Goal: Information Seeking & Learning: Check status

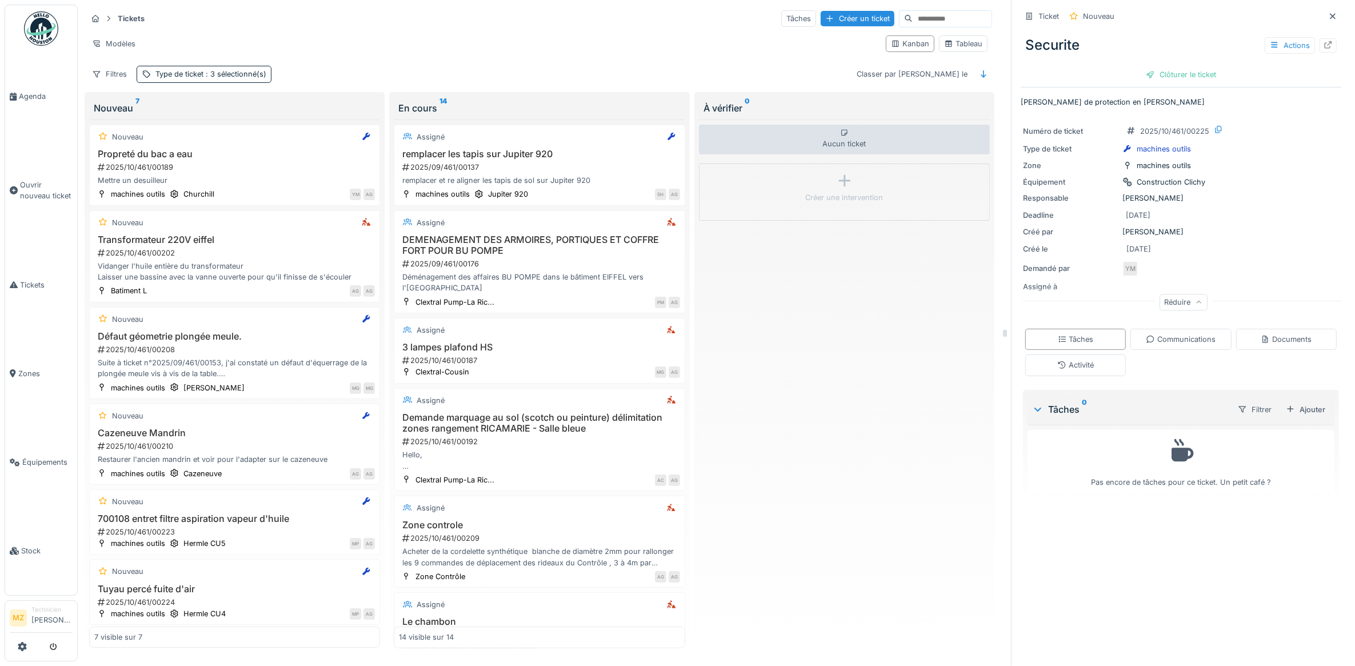
scroll to position [98, 0]
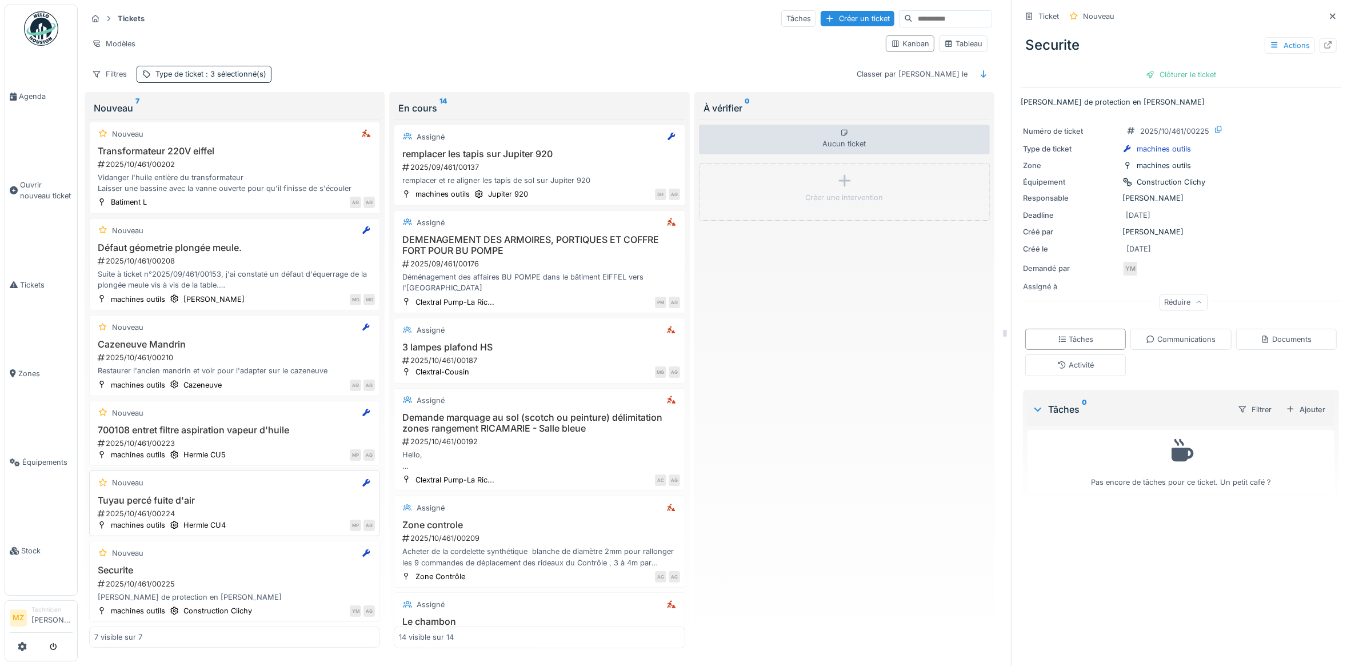
click at [252, 508] on div "2025/10/461/00224" at bounding box center [236, 513] width 278 height 11
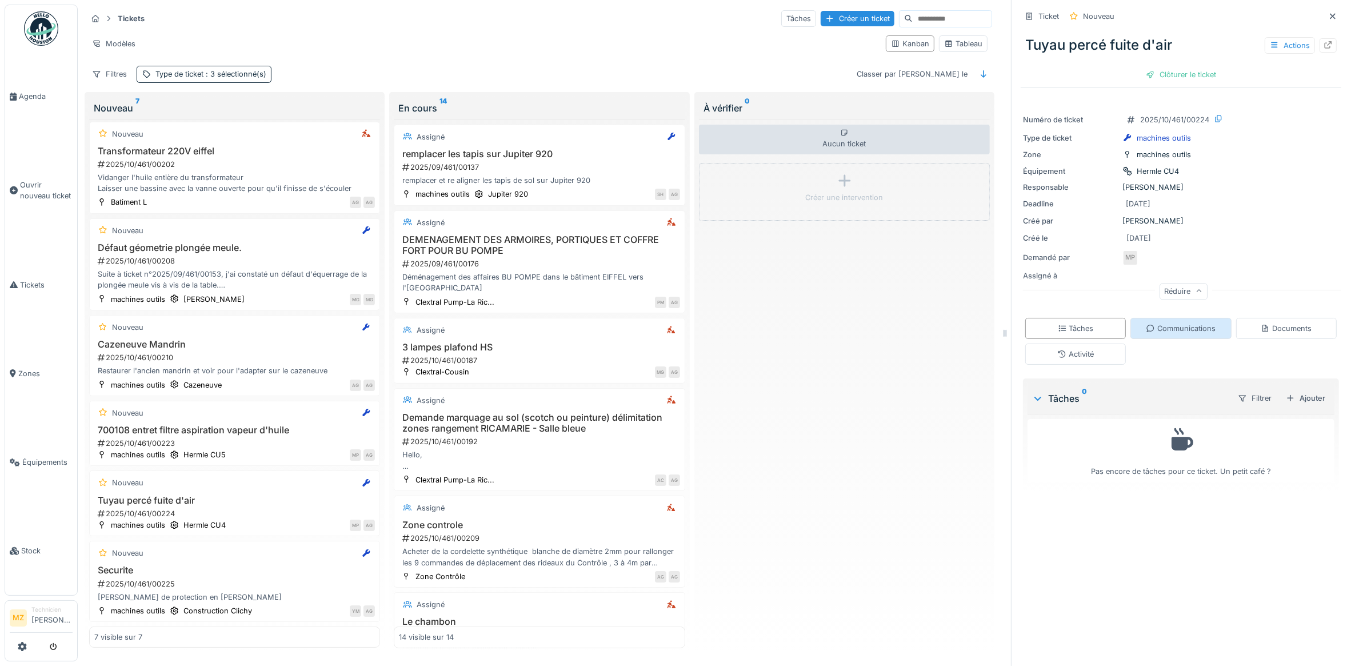
click at [1162, 333] on div "Communications" at bounding box center [1181, 328] width 70 height 11
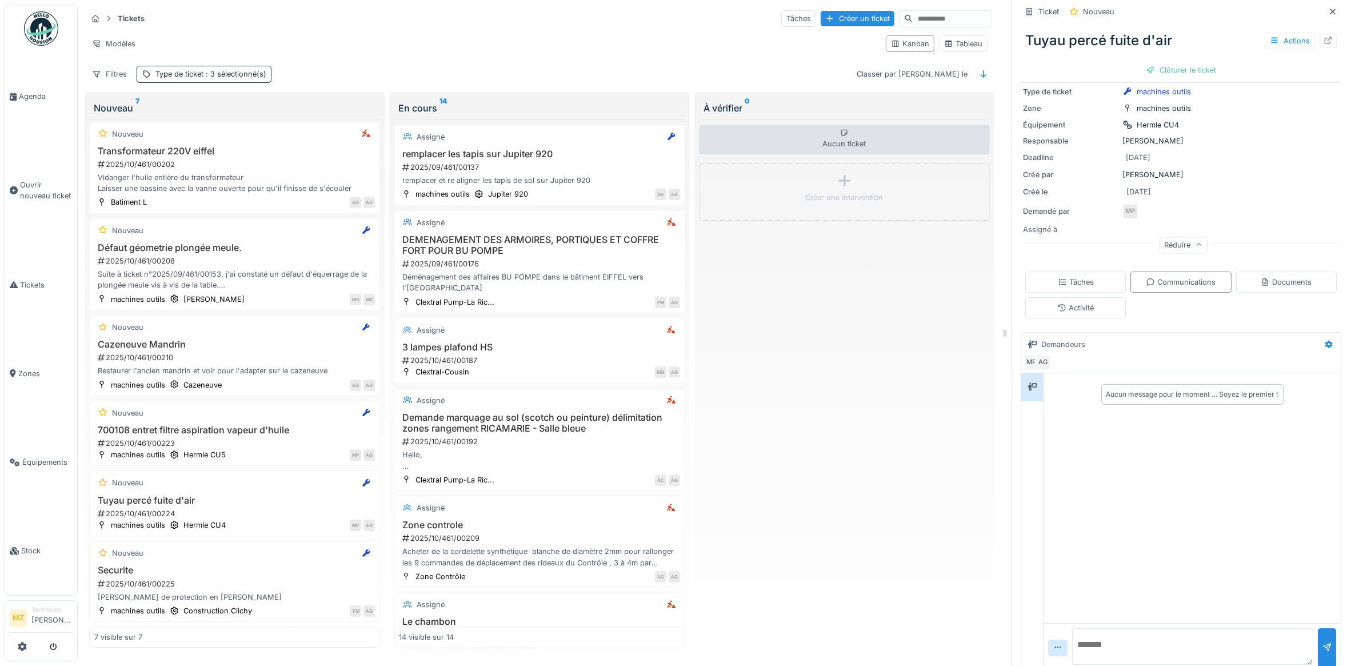
scroll to position [60, 0]
click at [1127, 619] on textarea at bounding box center [1192, 635] width 241 height 37
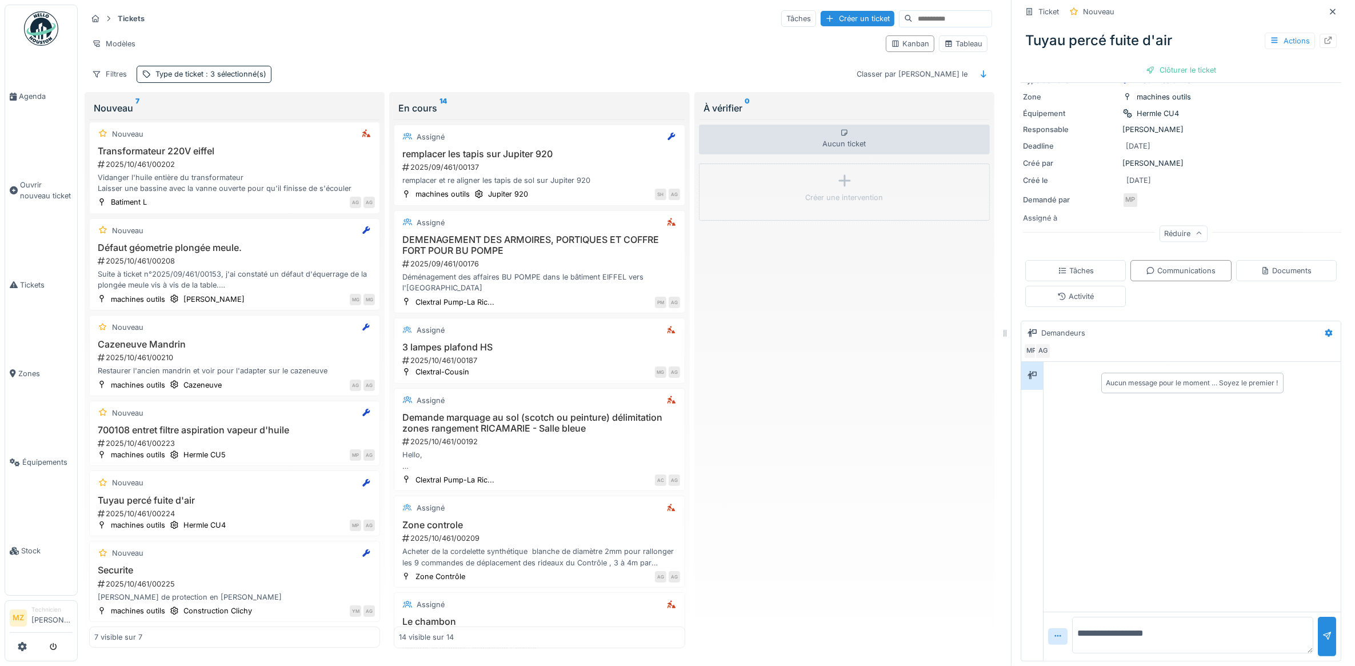
drag, startPoint x: 1176, startPoint y: 619, endPoint x: 1164, endPoint y: 608, distance: 16.6
click at [1167, 617] on textarea "**********" at bounding box center [1192, 635] width 241 height 37
click at [1125, 618] on textarea "**********" at bounding box center [1192, 635] width 241 height 37
click at [1183, 624] on textarea "**********" at bounding box center [1192, 635] width 241 height 37
type textarea "**********"
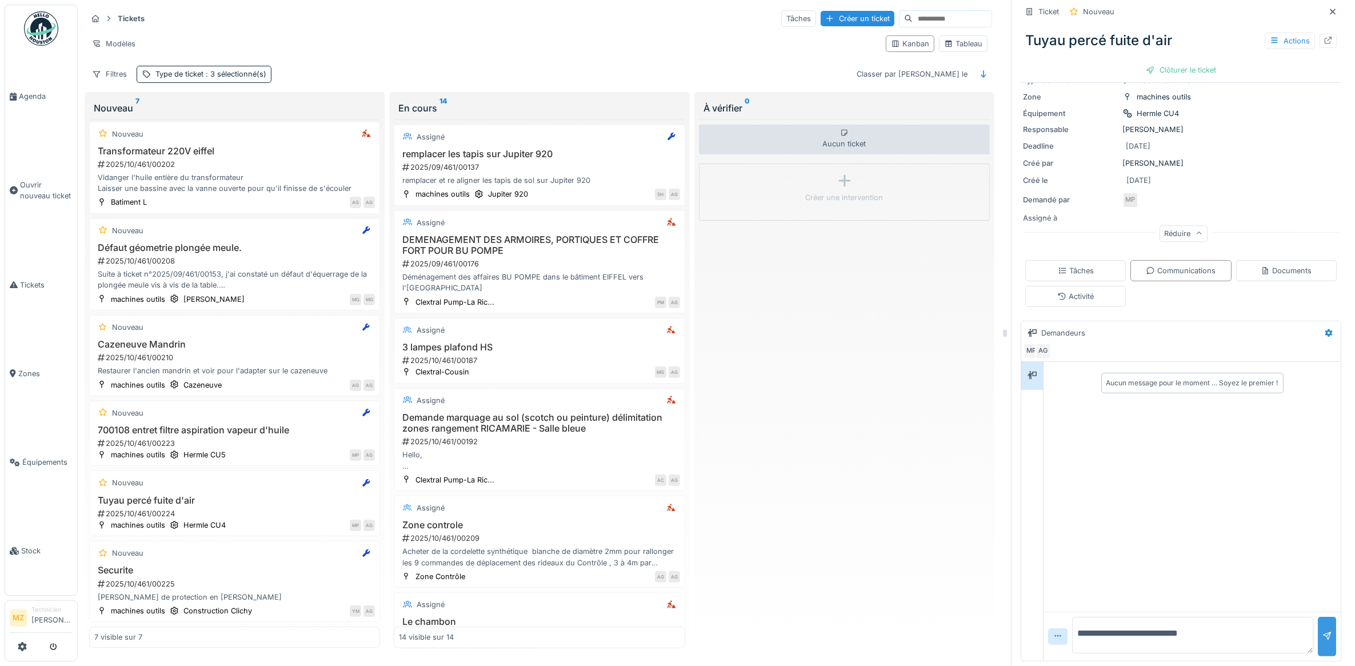
click at [1323, 631] on div at bounding box center [1327, 636] width 9 height 11
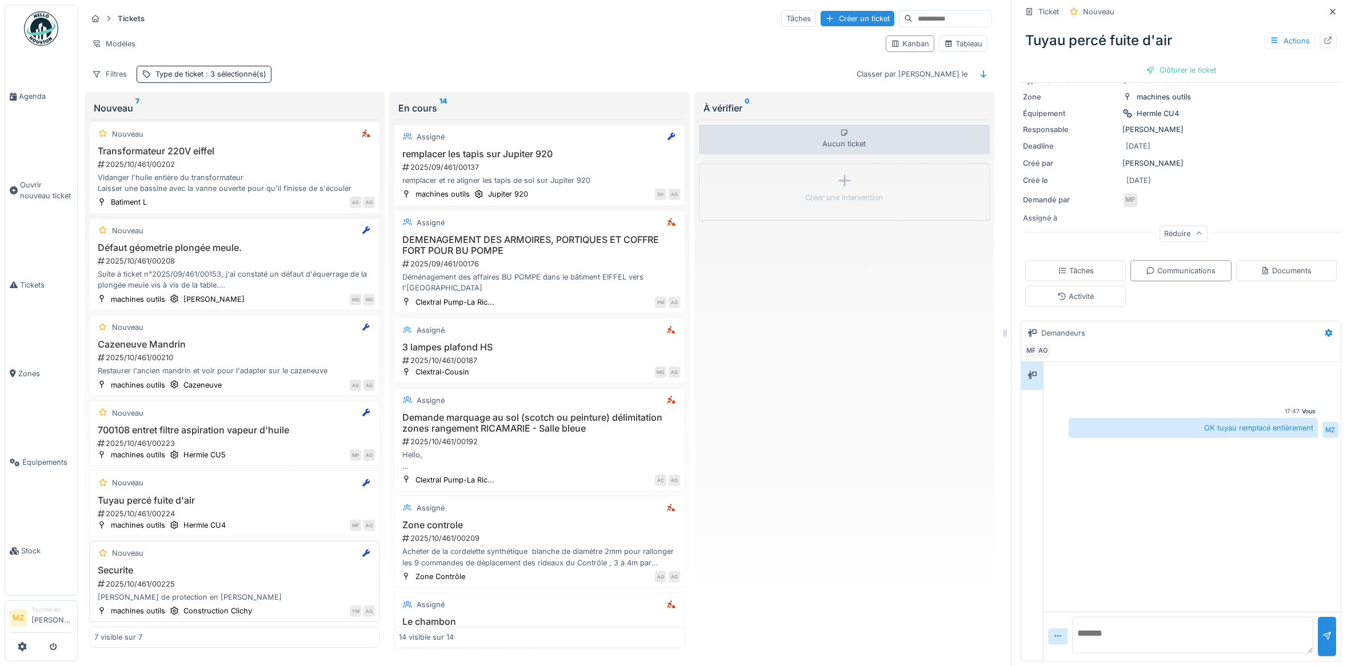
click at [281, 578] on div "2025/10/461/00225" at bounding box center [236, 583] width 278 height 11
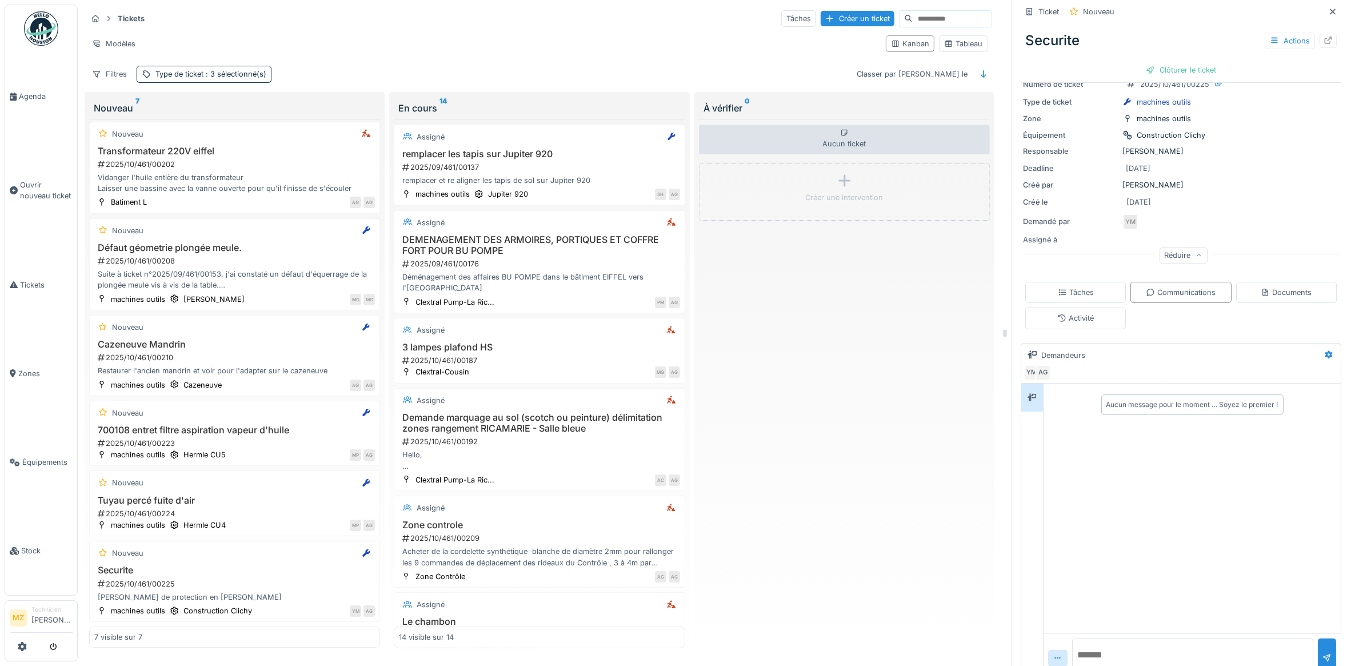
scroll to position [71, 0]
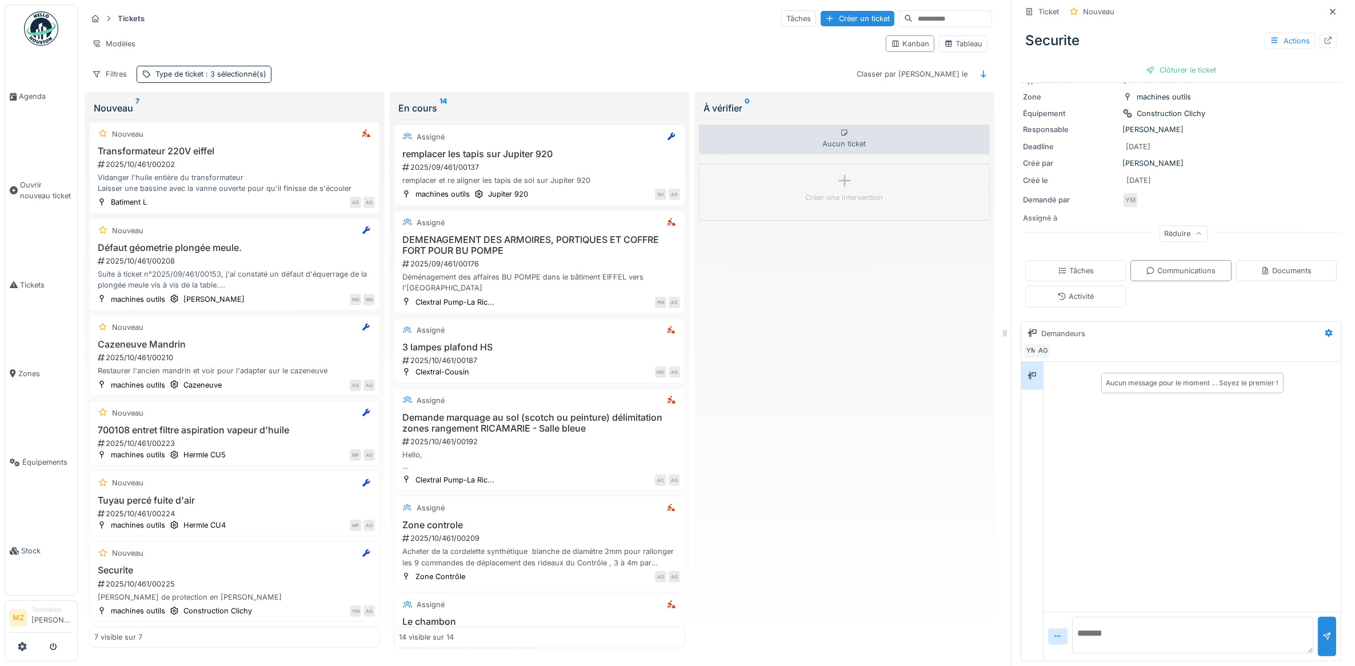
click at [1148, 623] on textarea at bounding box center [1192, 635] width 241 height 37
click at [1178, 629] on textarea "**********" at bounding box center [1192, 635] width 241 height 37
type textarea "**********"
click at [1318, 621] on div at bounding box center [1327, 636] width 18 height 39
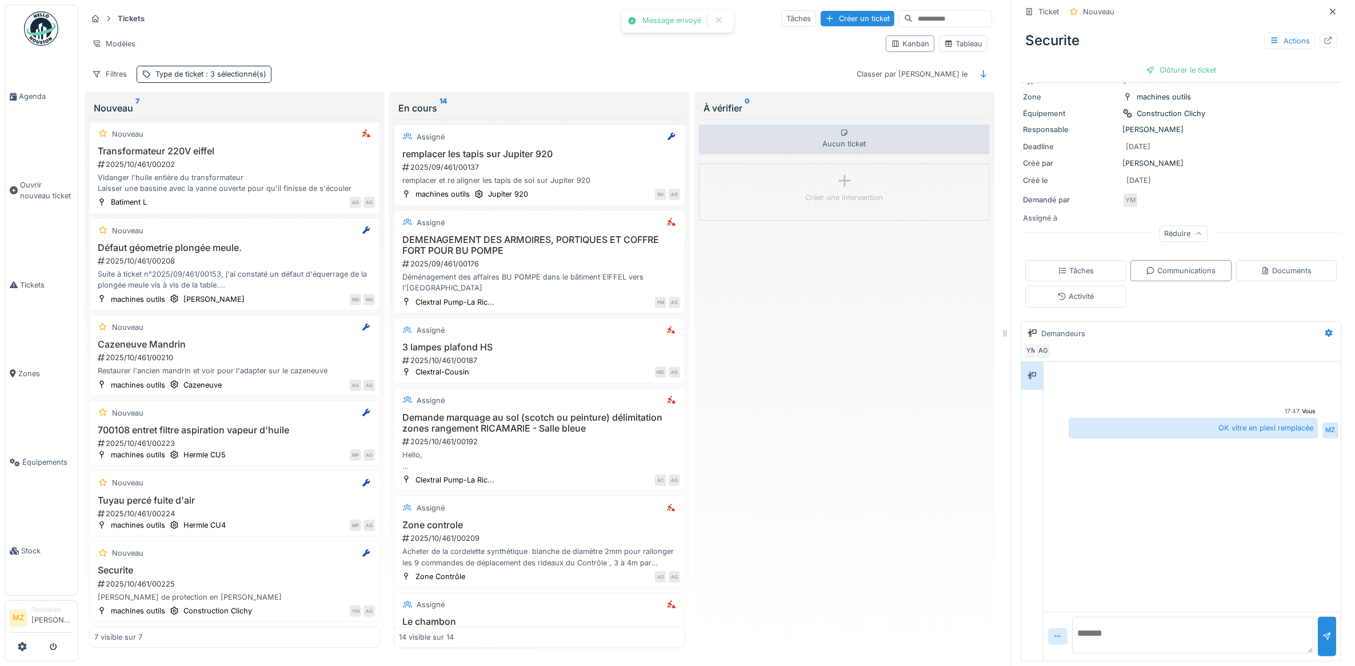
click at [1054, 633] on icon at bounding box center [1058, 636] width 9 height 7
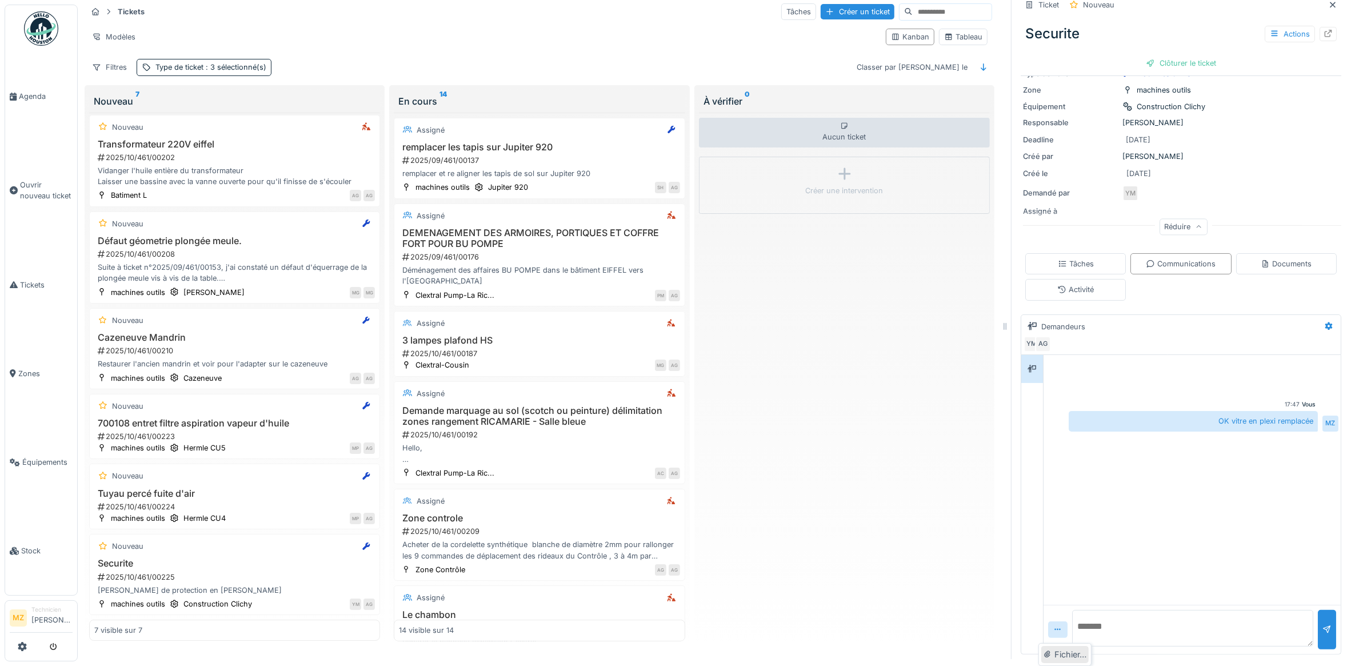
click at [1078, 653] on div "Fichier…" at bounding box center [1065, 654] width 47 height 17
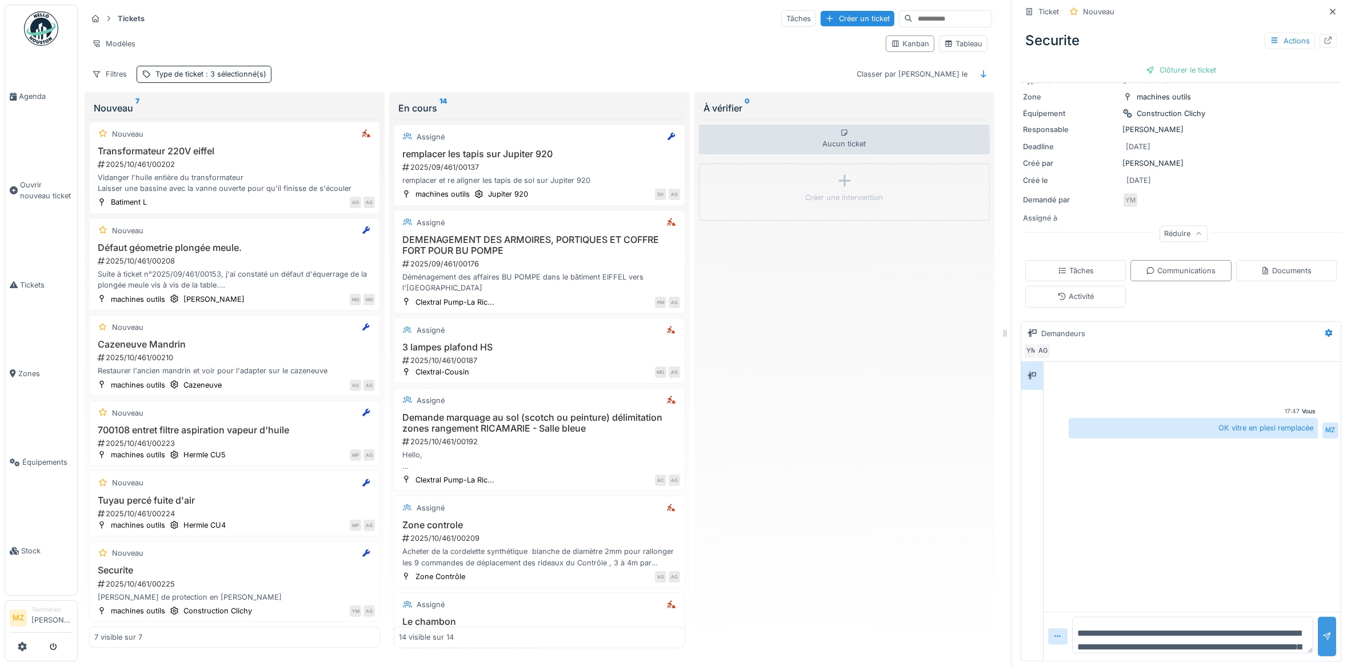
type textarea "**********"
click at [1318, 617] on div at bounding box center [1327, 636] width 18 height 39
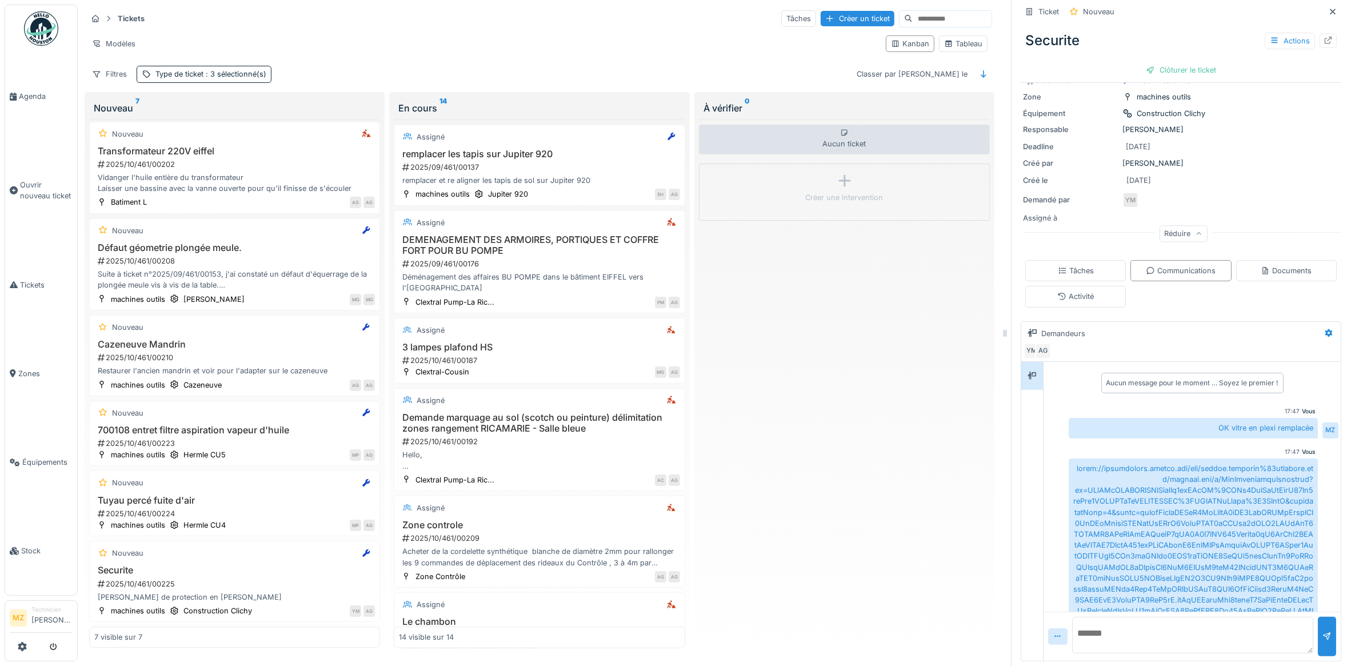
scroll to position [34, 0]
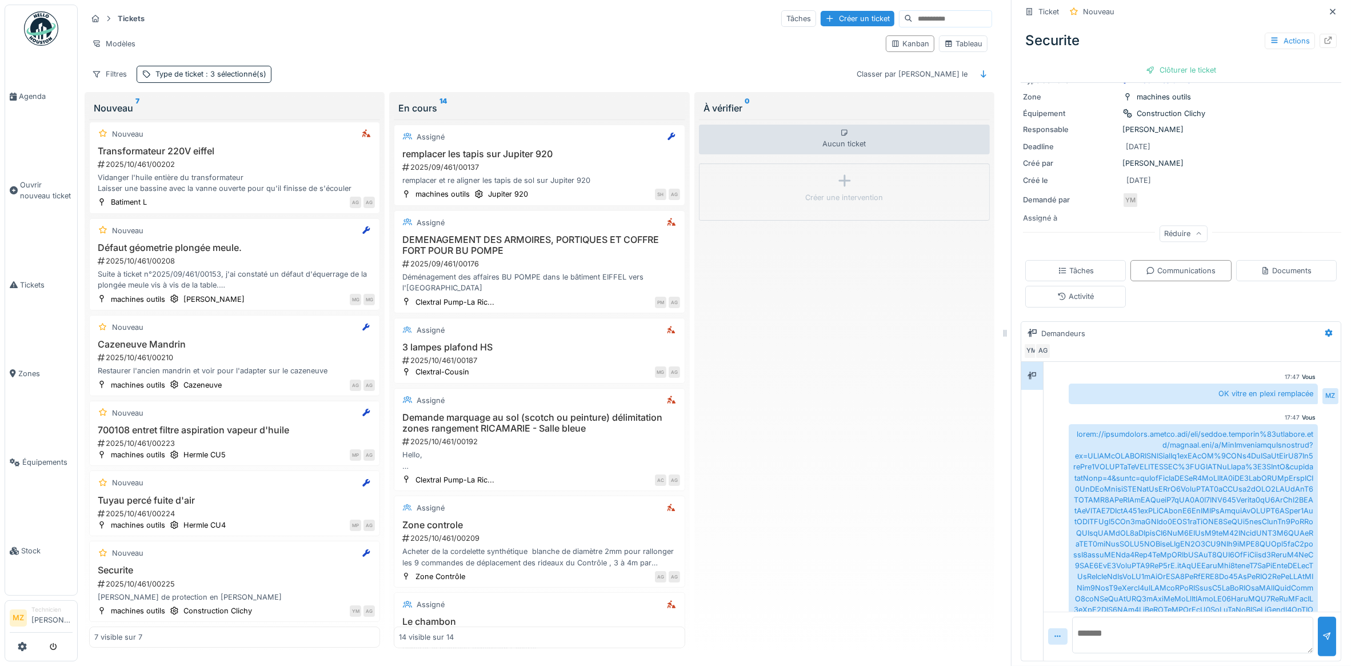
drag, startPoint x: 1182, startPoint y: 509, endPoint x: 1139, endPoint y: 581, distance: 83.8
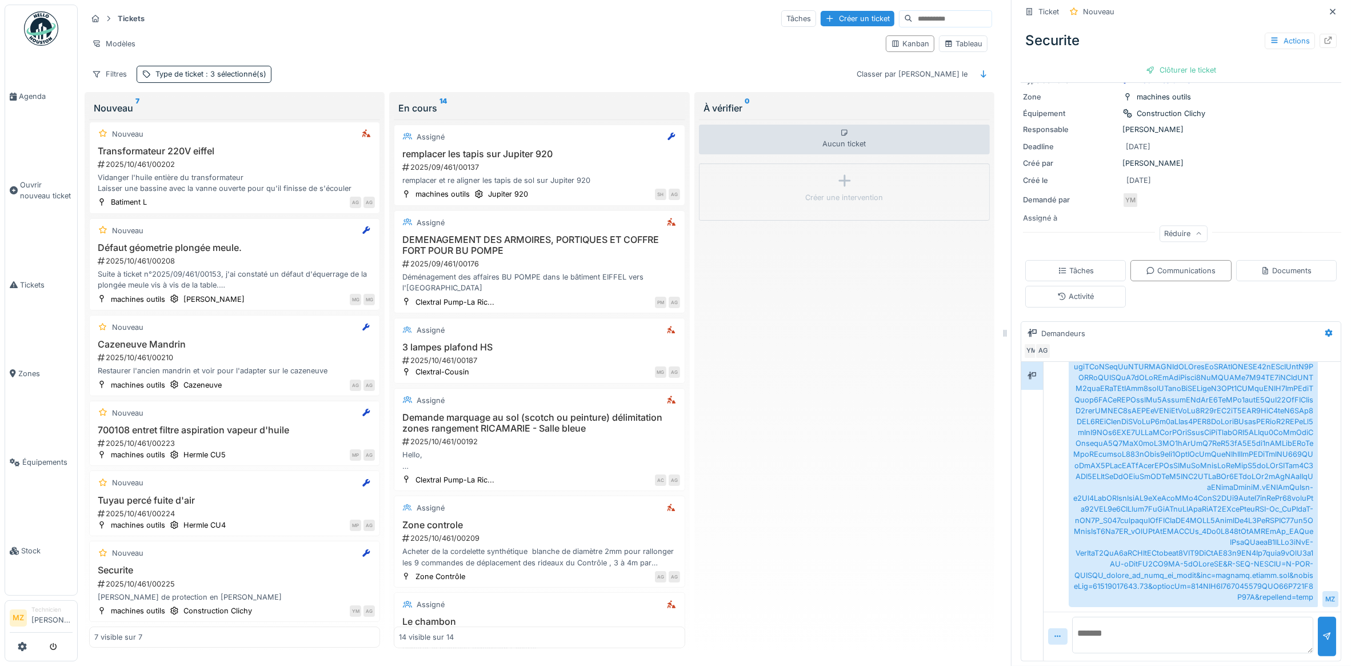
scroll to position [2207, 0]
click at [1119, 637] on textarea at bounding box center [1192, 635] width 241 height 37
click at [1048, 629] on div at bounding box center [1057, 636] width 19 height 17
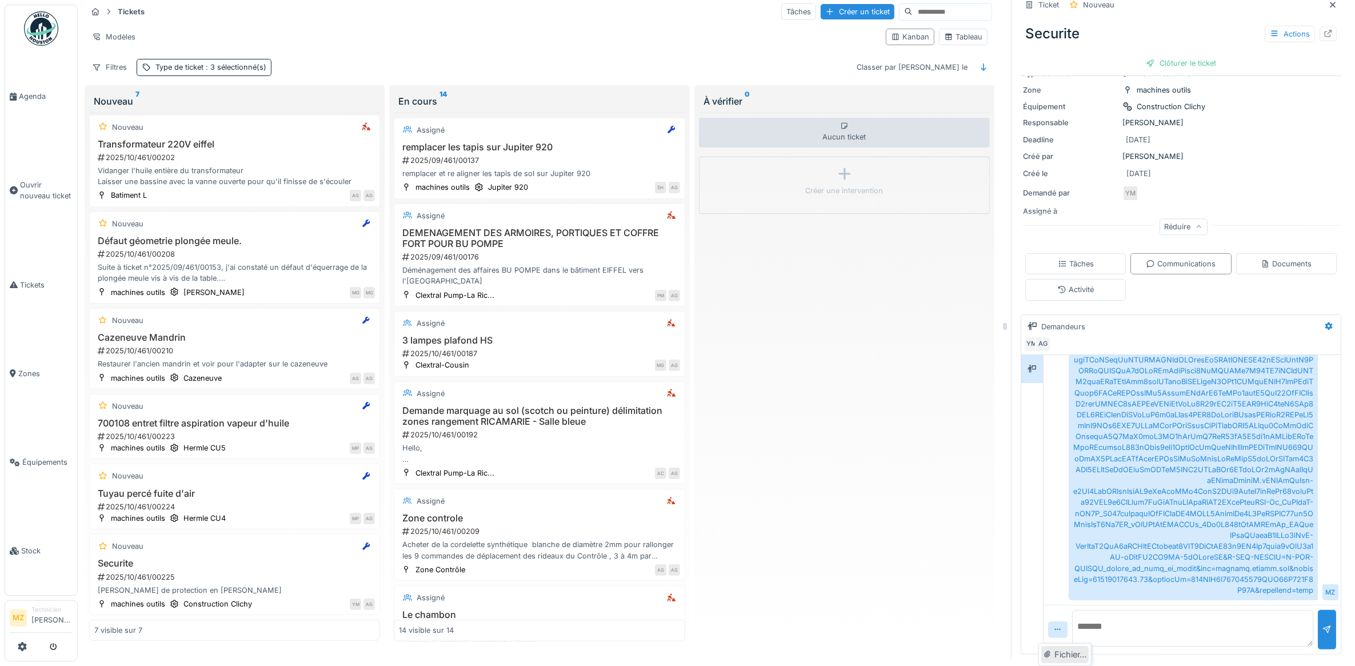
click at [1055, 653] on div "Fichier…" at bounding box center [1065, 654] width 47 height 17
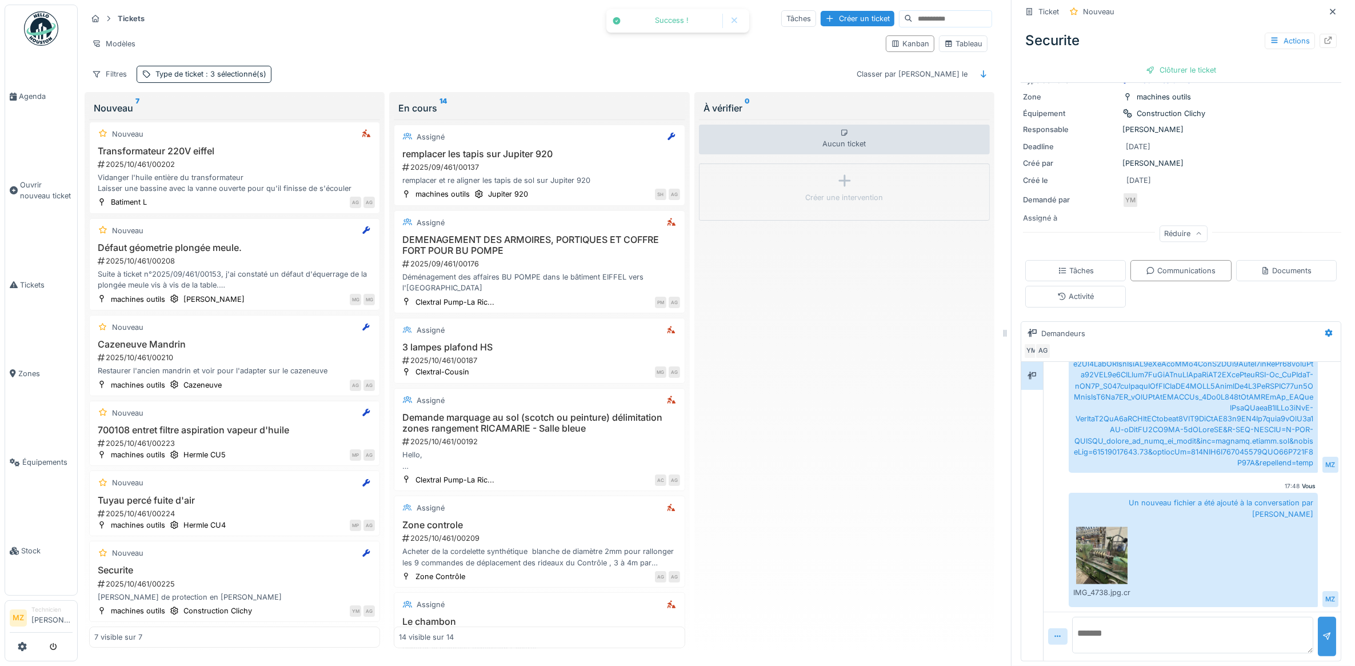
scroll to position [2341, 0]
click at [1323, 631] on div at bounding box center [1327, 636] width 9 height 11
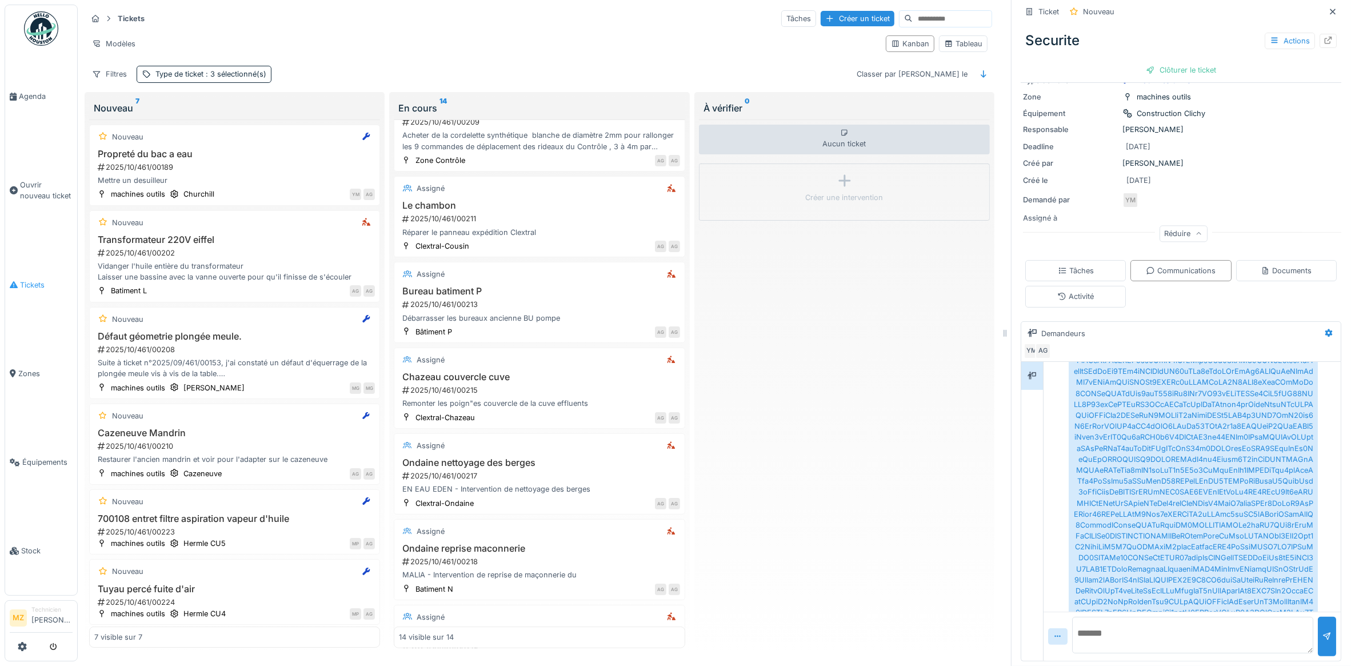
scroll to position [429, 0]
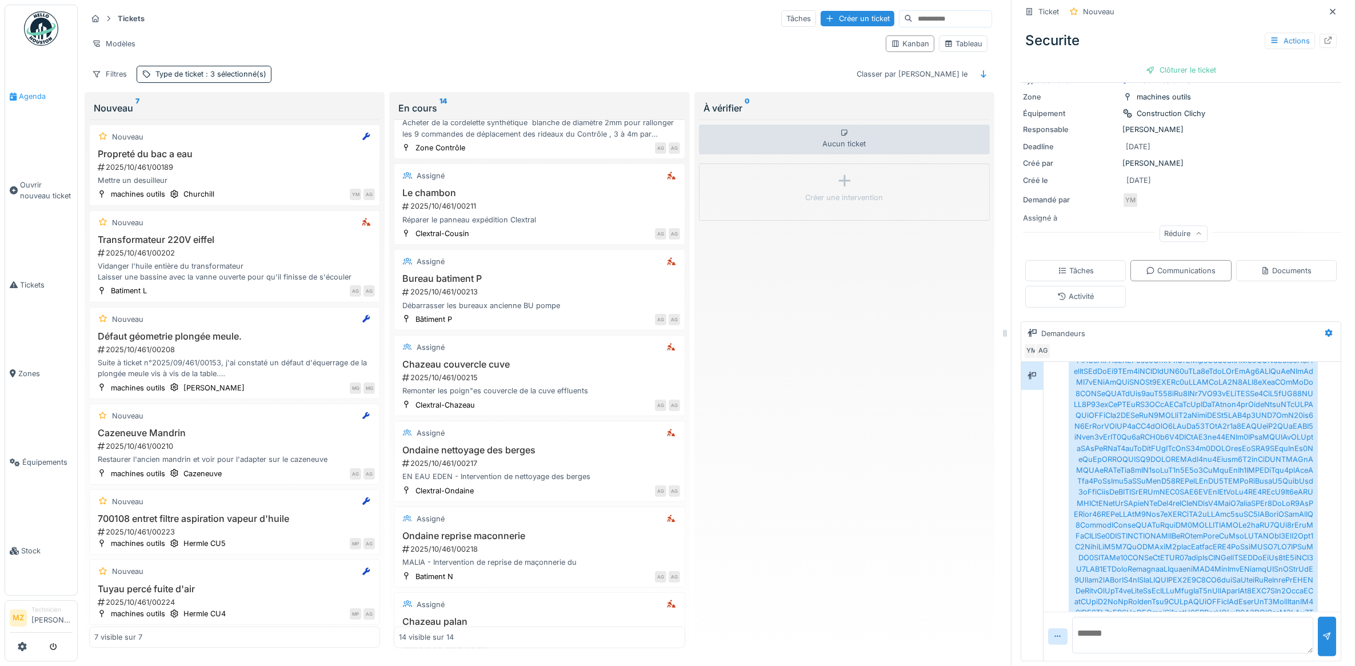
click at [38, 106] on link "Agenda" at bounding box center [41, 96] width 72 height 89
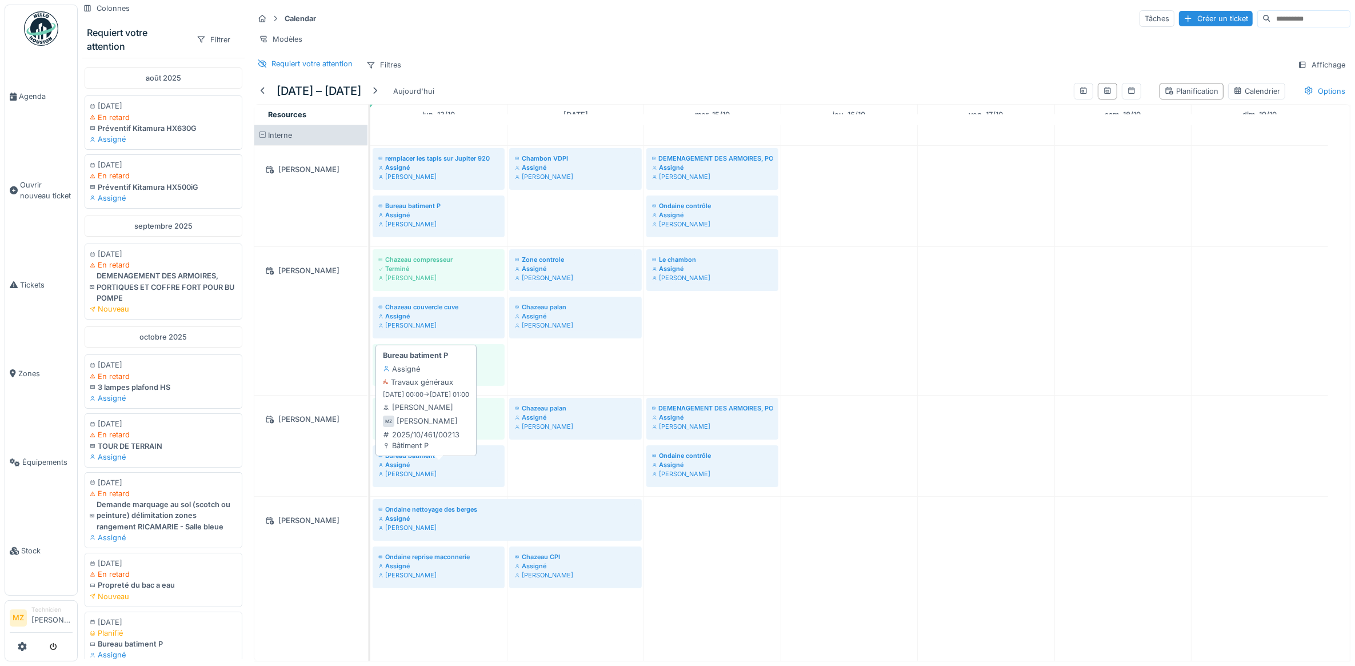
click at [457, 482] on div "Bureau batiment P Assigné Maxime Zabinski" at bounding box center [439, 465] width 126 height 34
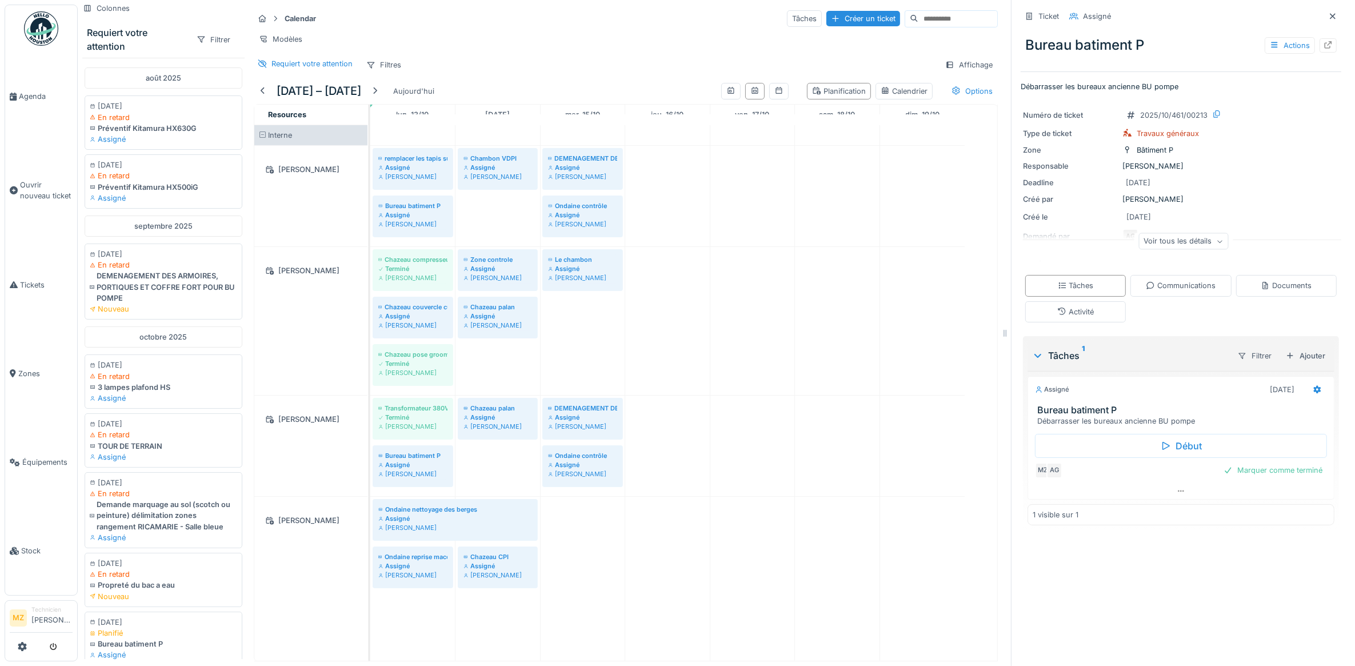
scroll to position [10, 0]
click at [1158, 233] on div "Voir tous les détails" at bounding box center [1184, 241] width 90 height 17
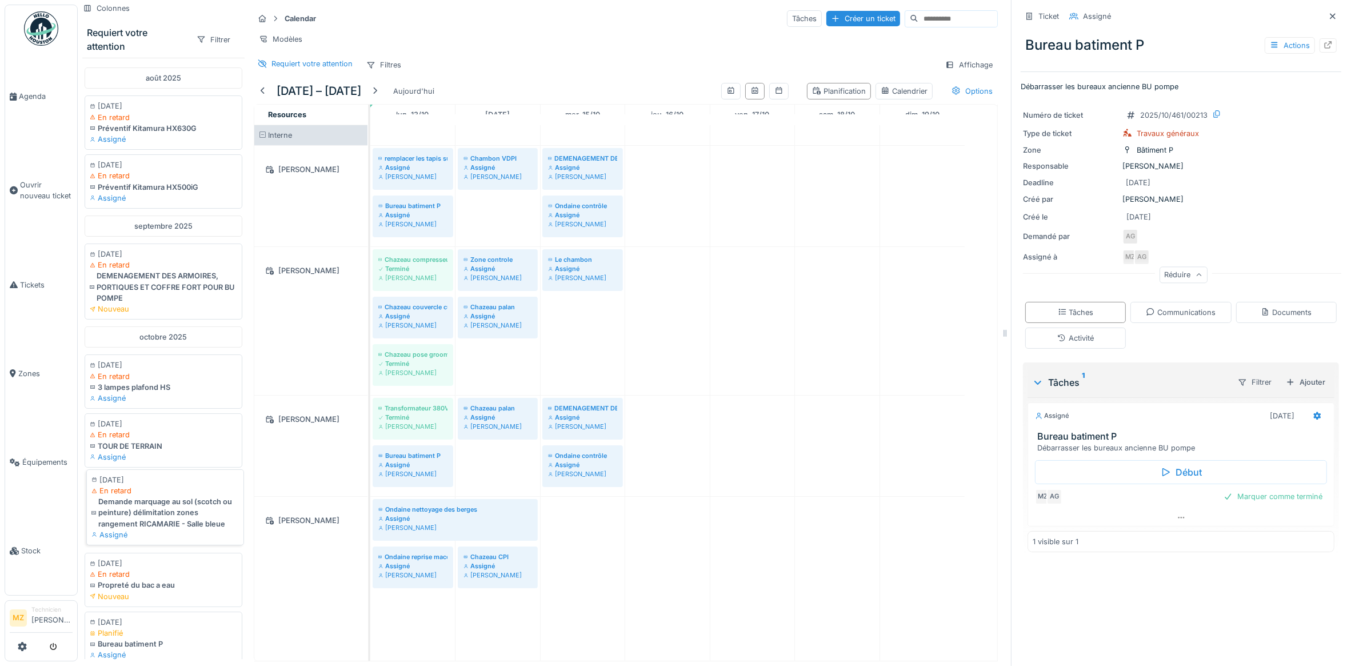
scroll to position [0, 0]
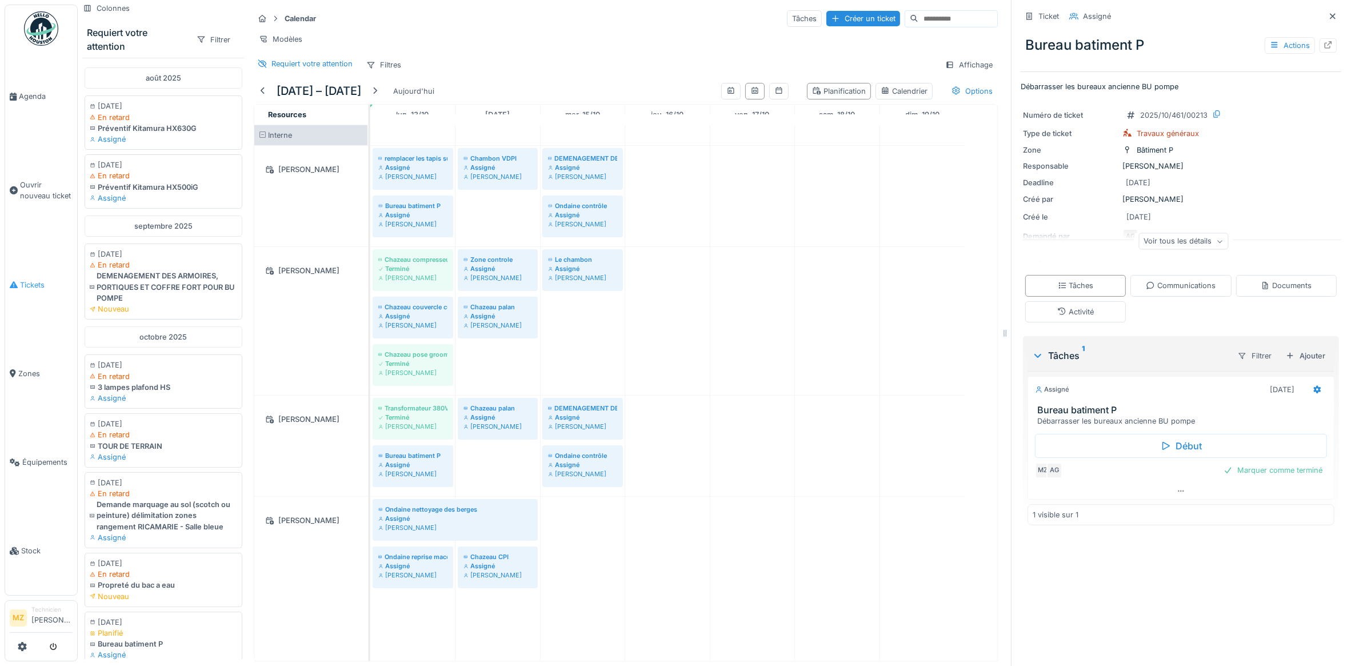
click at [59, 285] on span "Tickets" at bounding box center [46, 285] width 53 height 11
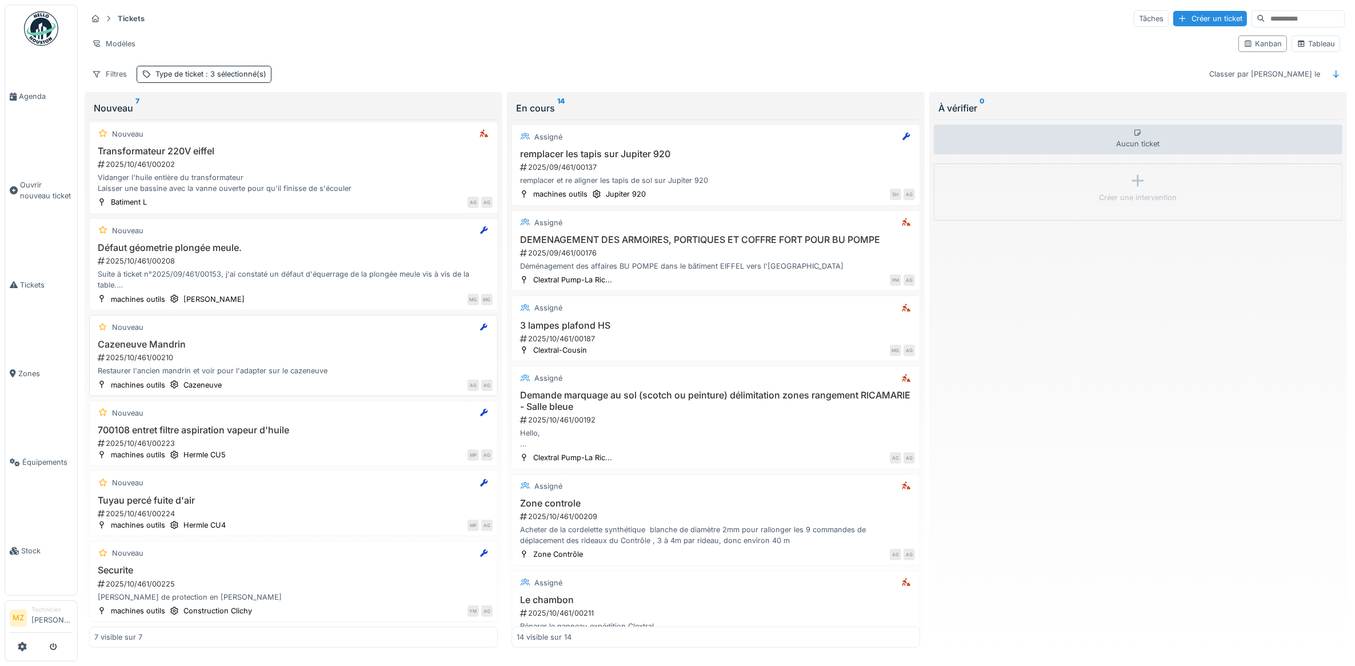
scroll to position [98, 0]
click at [46, 296] on link "Tickets" at bounding box center [41, 285] width 72 height 89
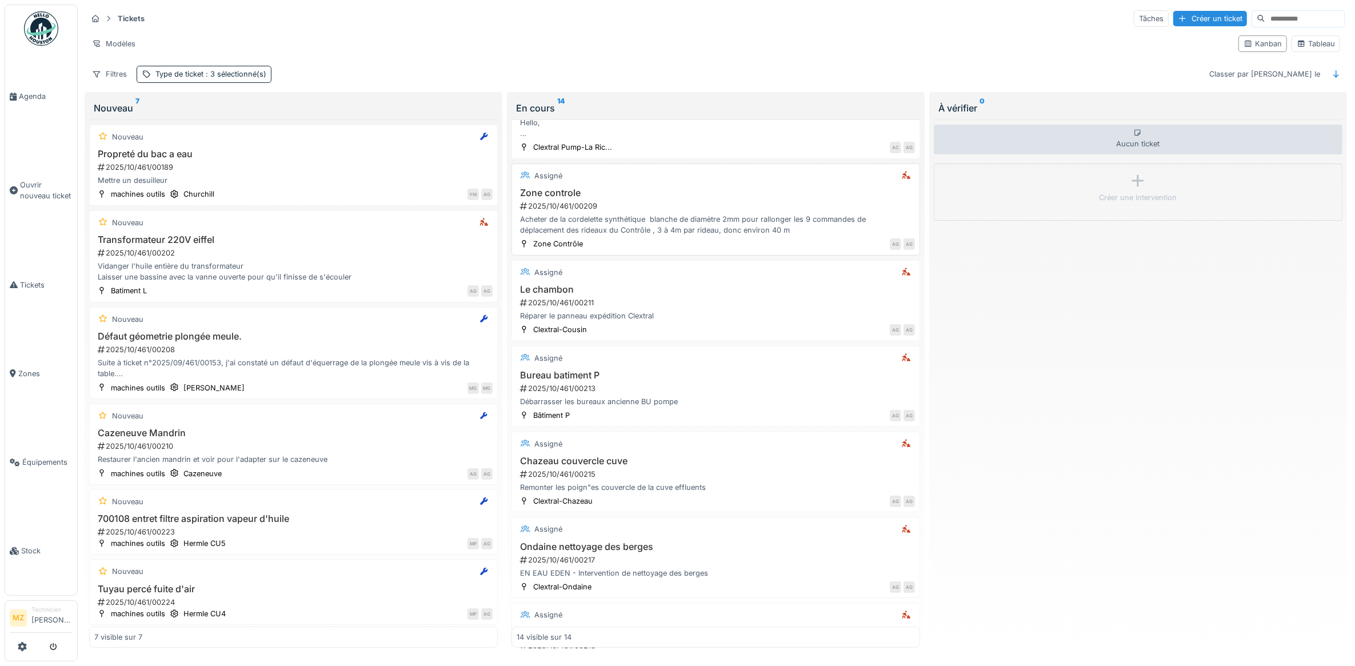
scroll to position [286, 0]
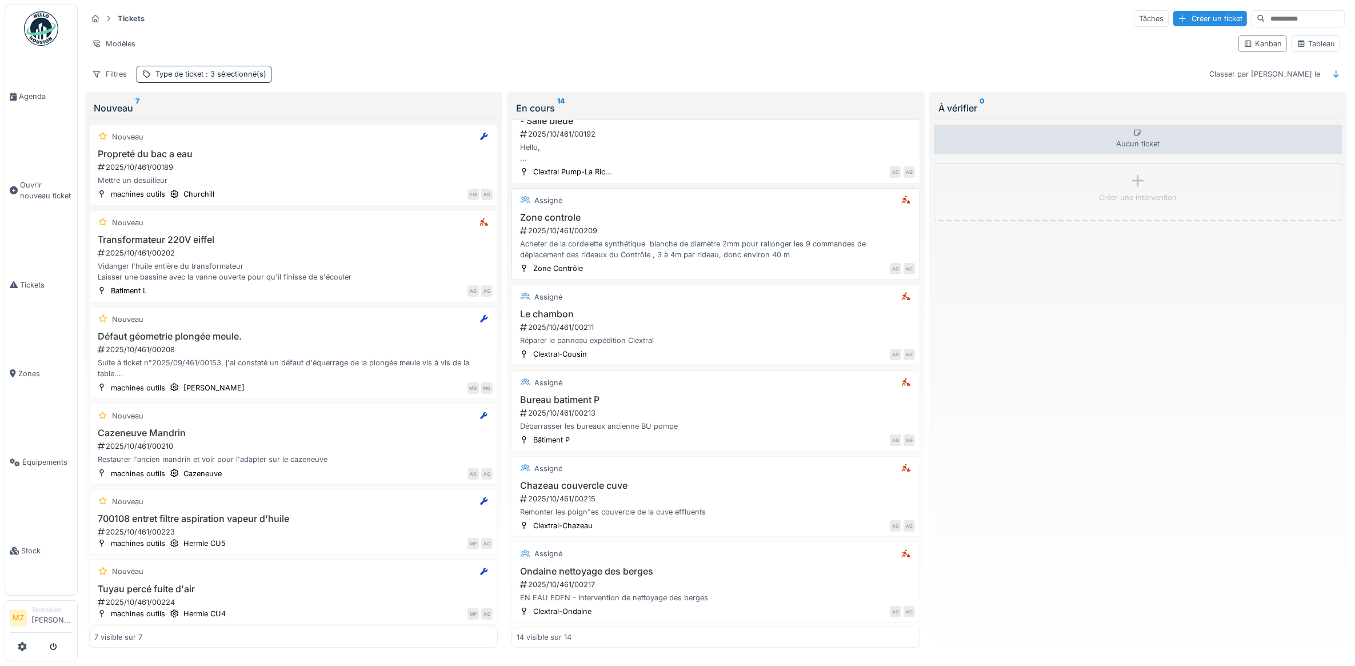
click at [736, 249] on div "Acheter de la cordelette synthétique blanche de diamètre 2mm pour rallonger les…" at bounding box center [716, 249] width 398 height 22
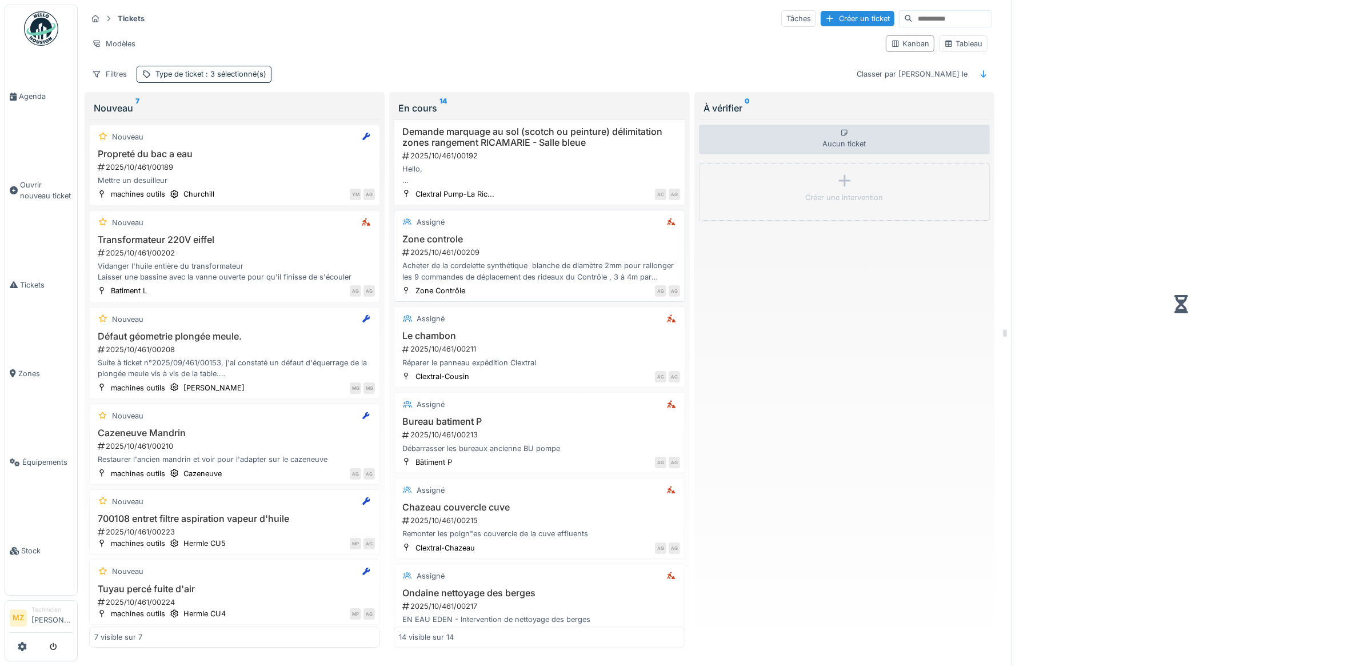
scroll to position [308, 0]
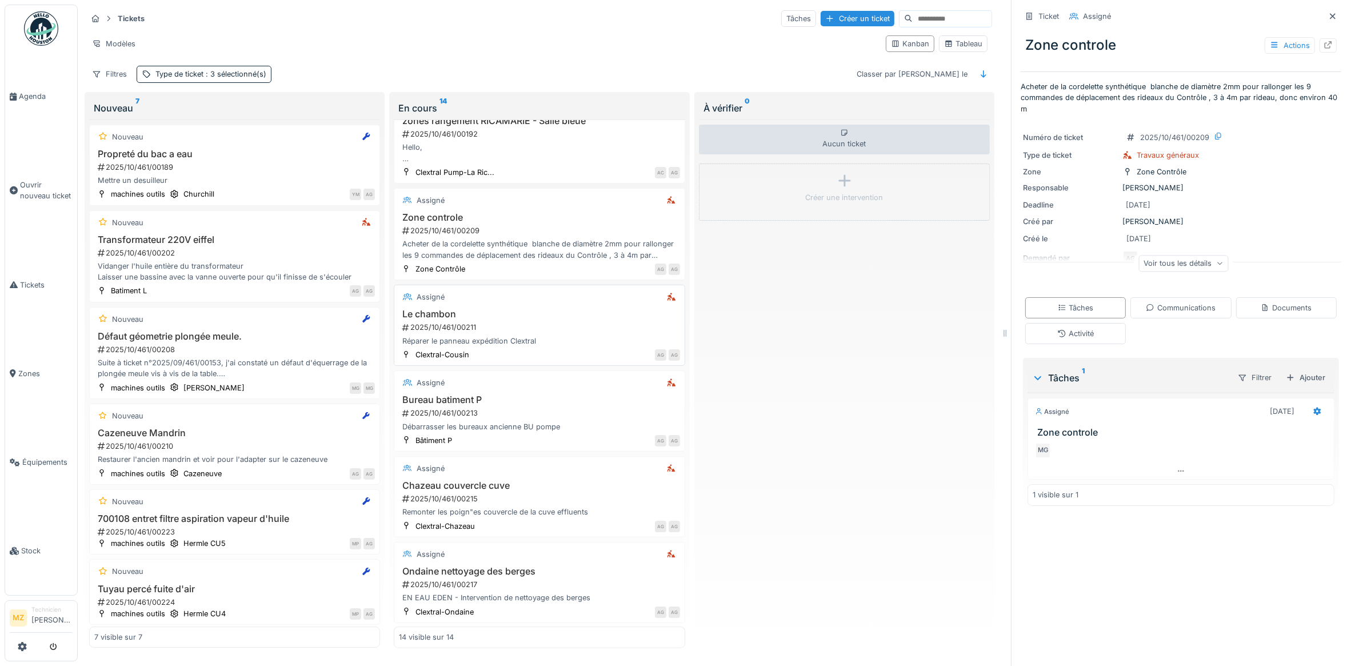
click at [586, 338] on div "Réparer le panneau expédition Clextral" at bounding box center [539, 341] width 281 height 11
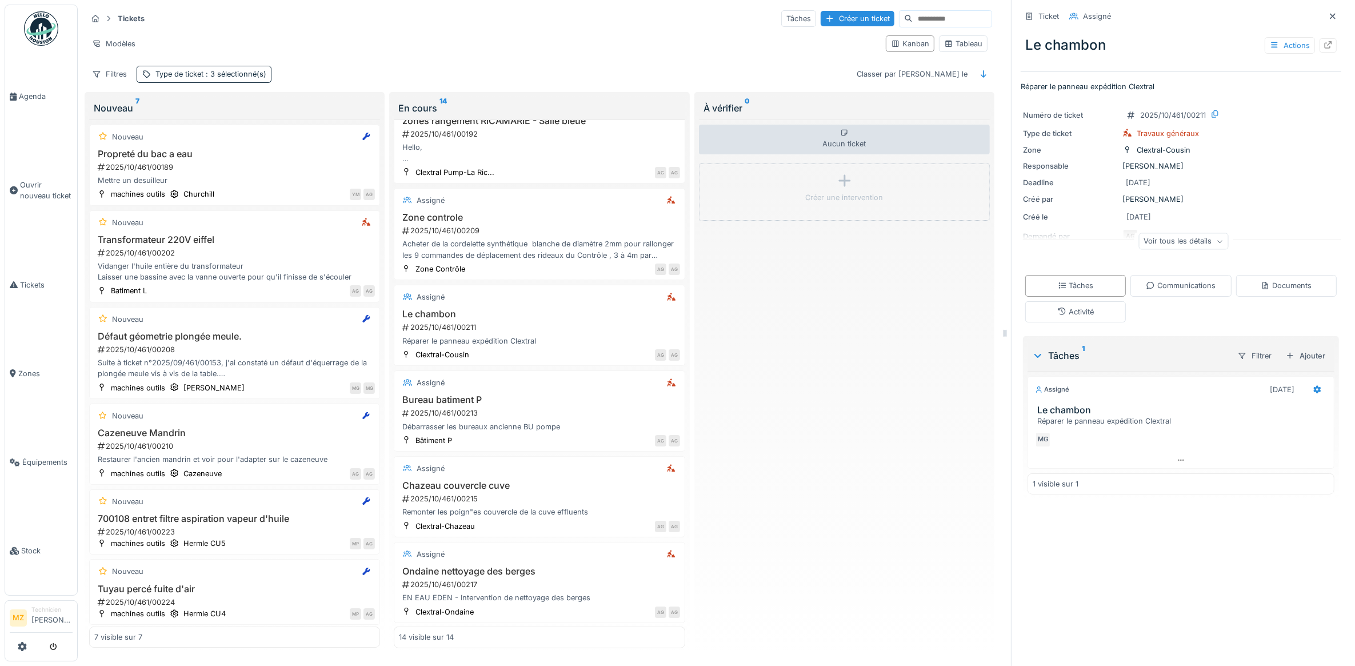
click at [1149, 236] on div "Voir tous les détails" at bounding box center [1184, 241] width 90 height 17
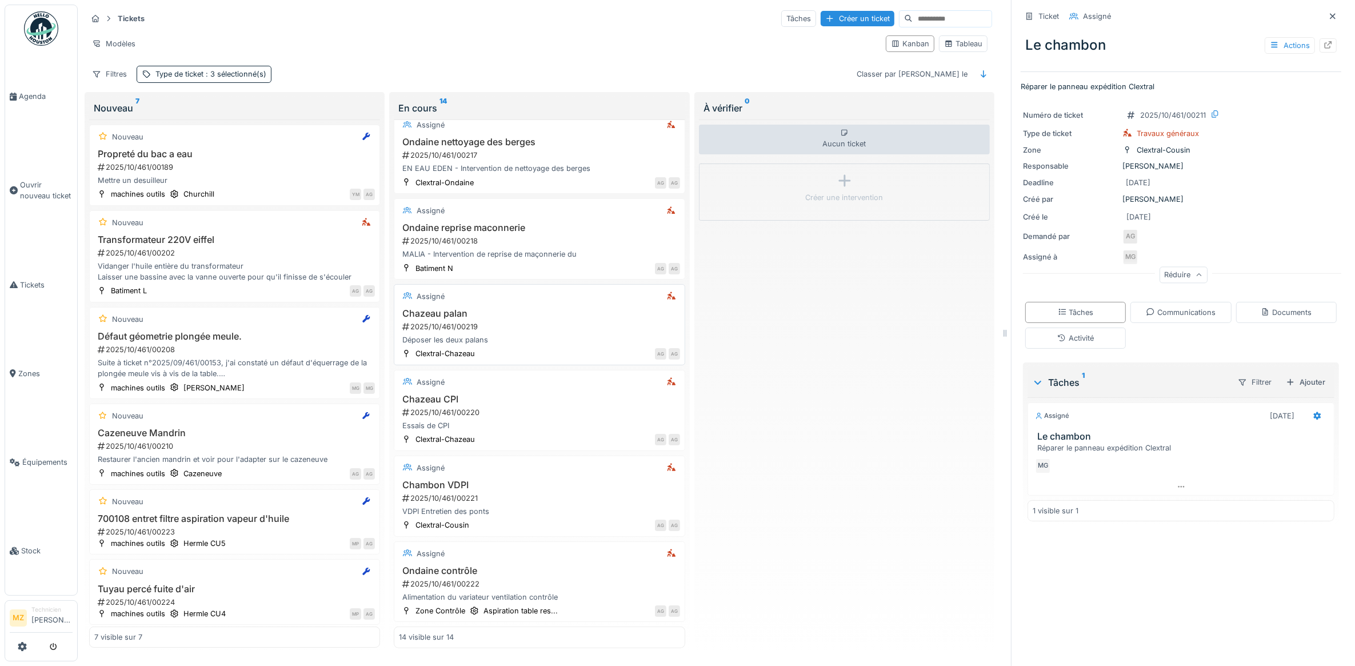
scroll to position [755, 0]
click at [518, 334] on div "Déposer les deux palans" at bounding box center [539, 339] width 281 height 11
